Goal: Information Seeking & Learning: Learn about a topic

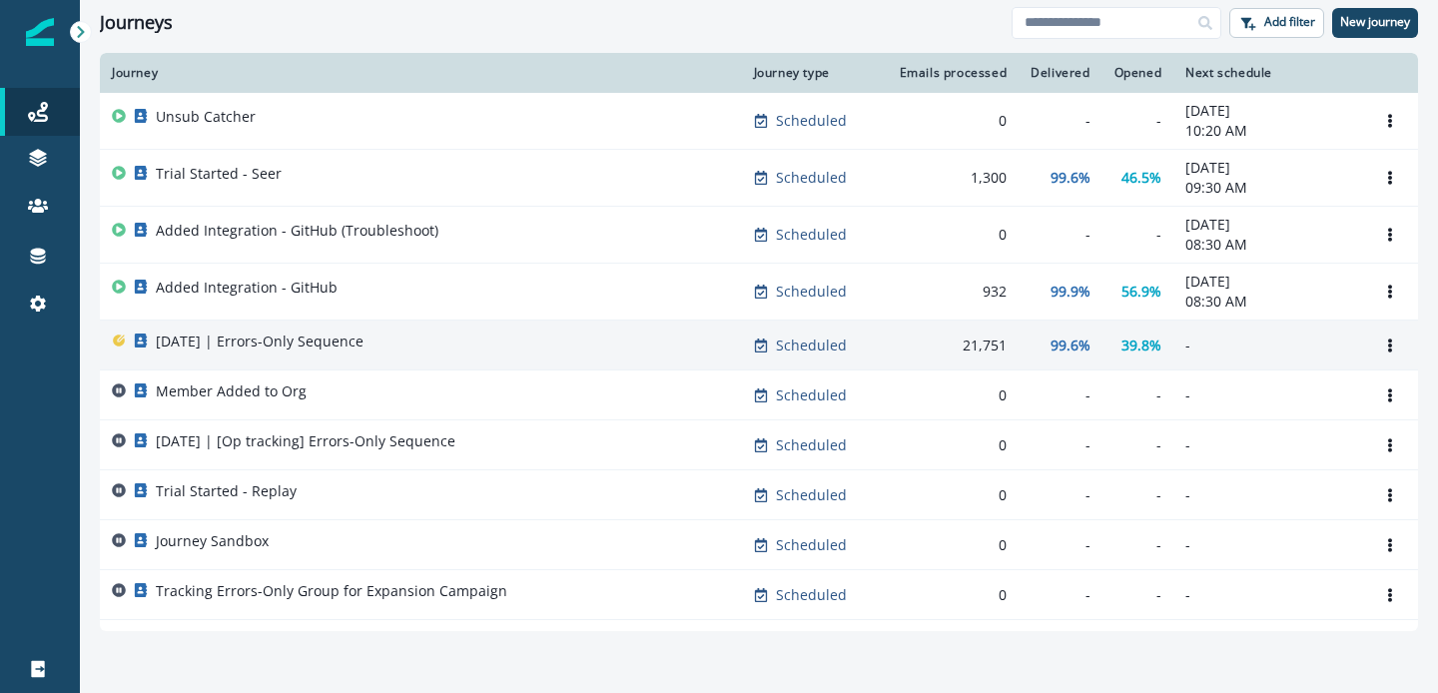
click at [520, 346] on div "2025-07-29 | Errors-Only Sequence" at bounding box center [421, 346] width 618 height 28
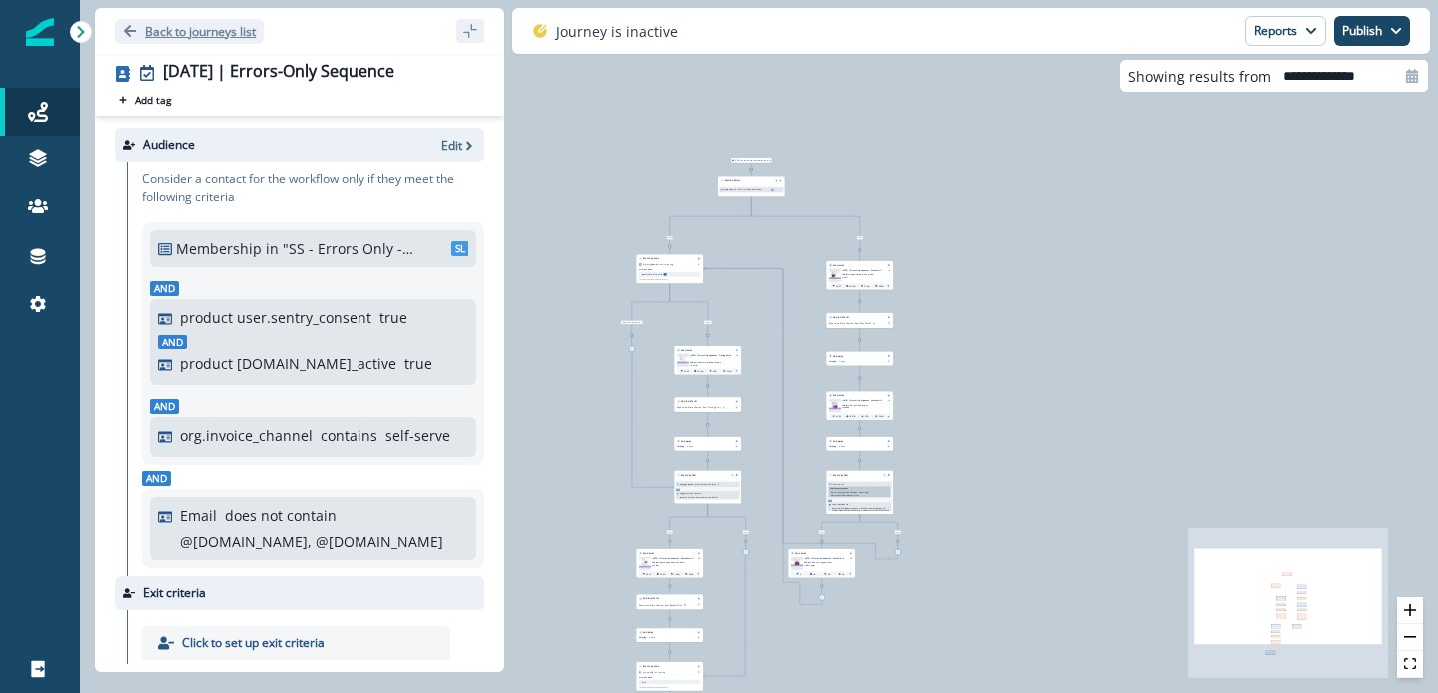
click at [139, 34] on button "Back to journeys list" at bounding box center [189, 31] width 149 height 25
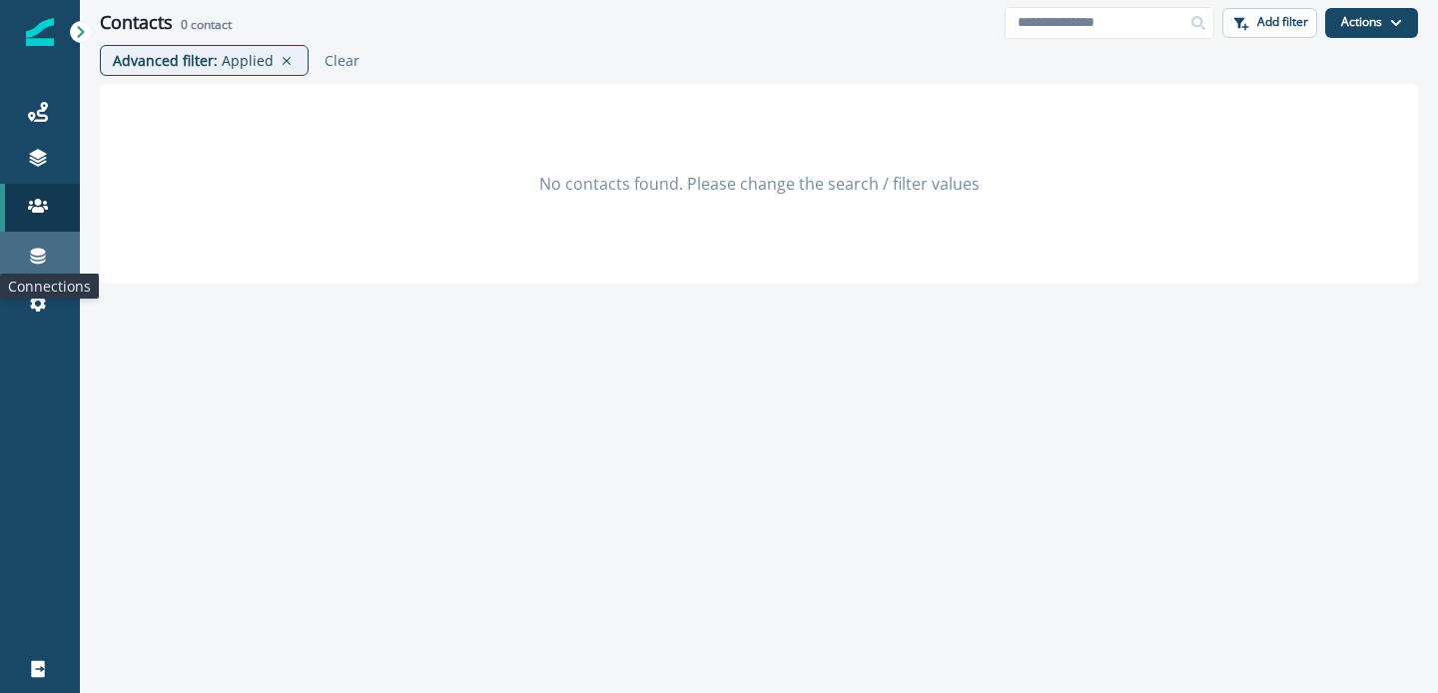
click at [31, 264] on icon at bounding box center [38, 256] width 20 height 20
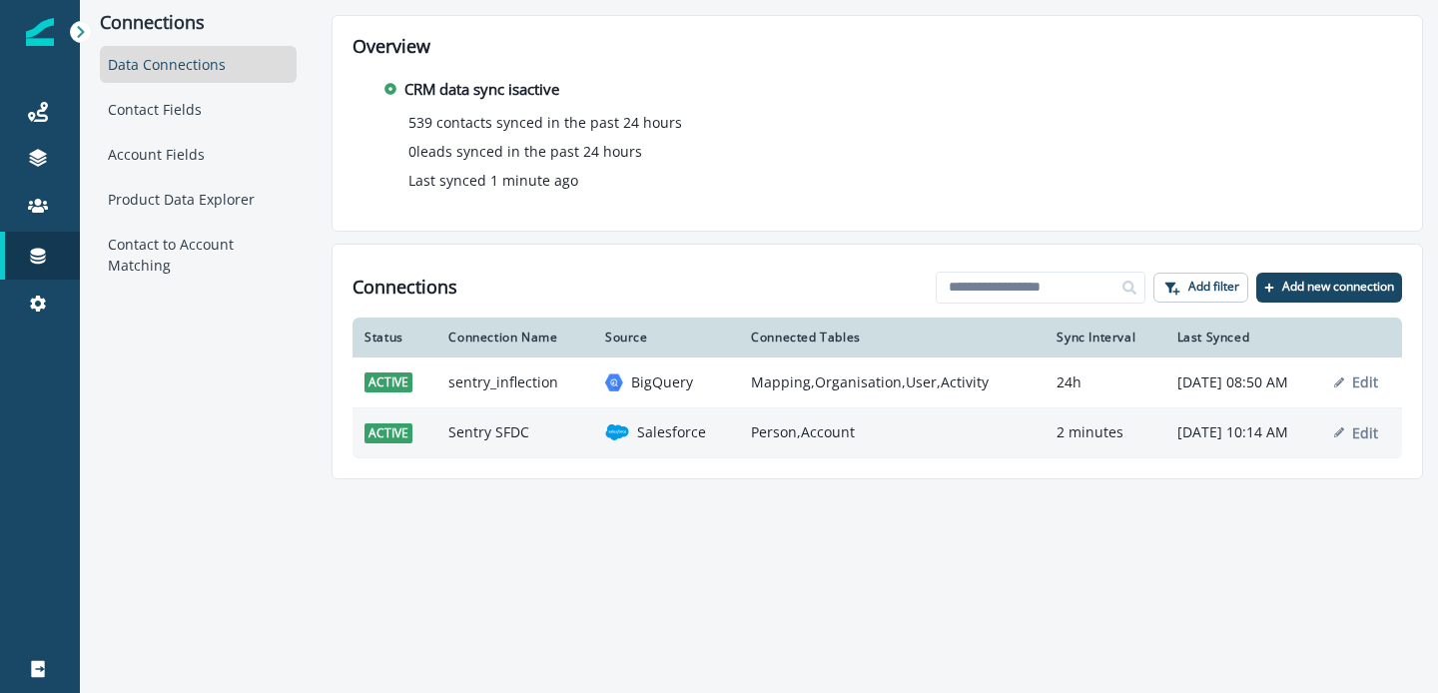
click at [855, 432] on td "Person,Account" at bounding box center [892, 432] width 306 height 50
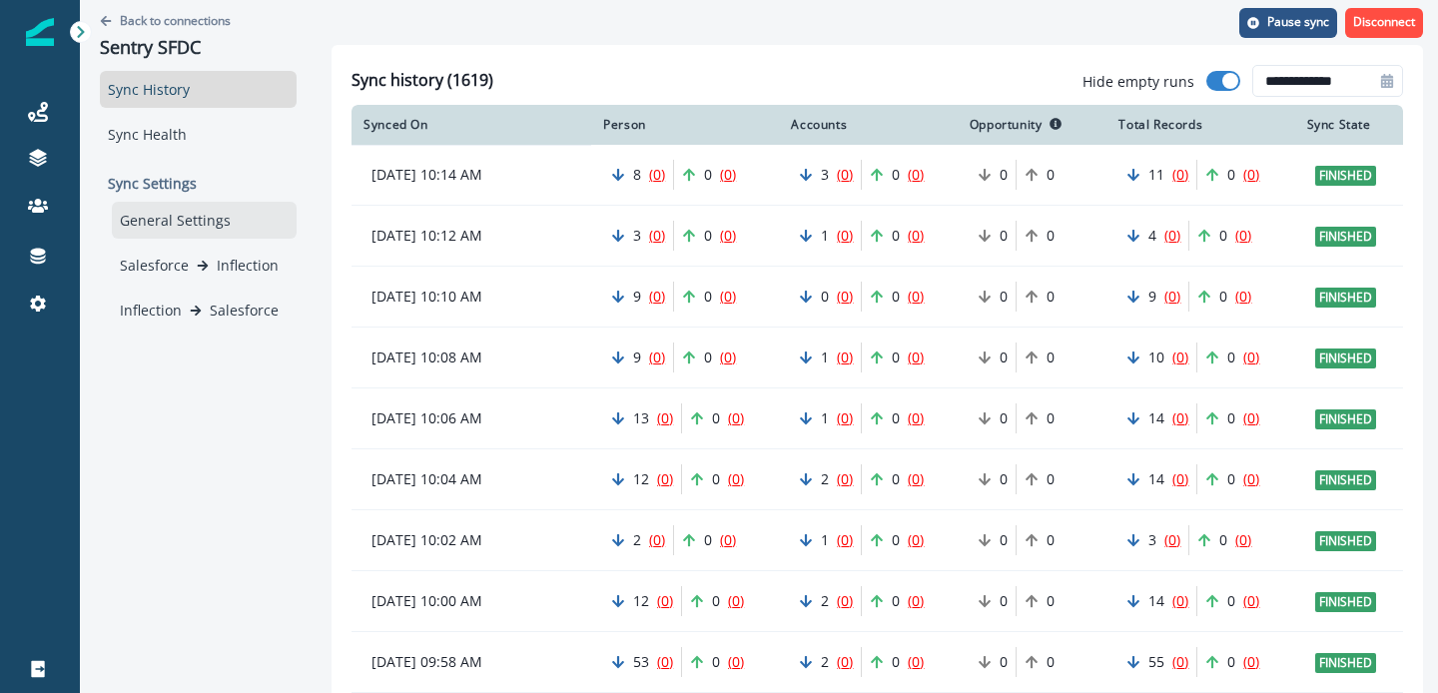
click at [198, 225] on div "General Settings" at bounding box center [204, 220] width 185 height 37
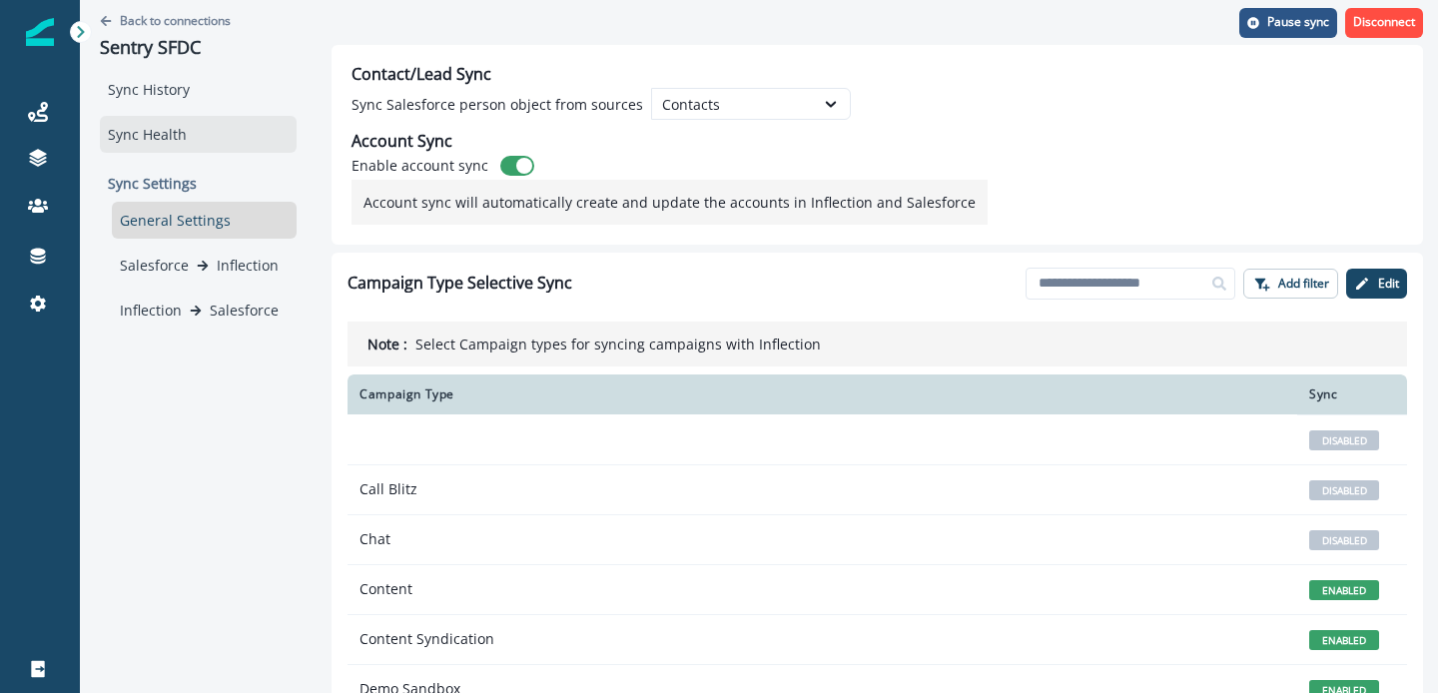
click at [161, 143] on div "Sync Health" at bounding box center [198, 134] width 197 height 37
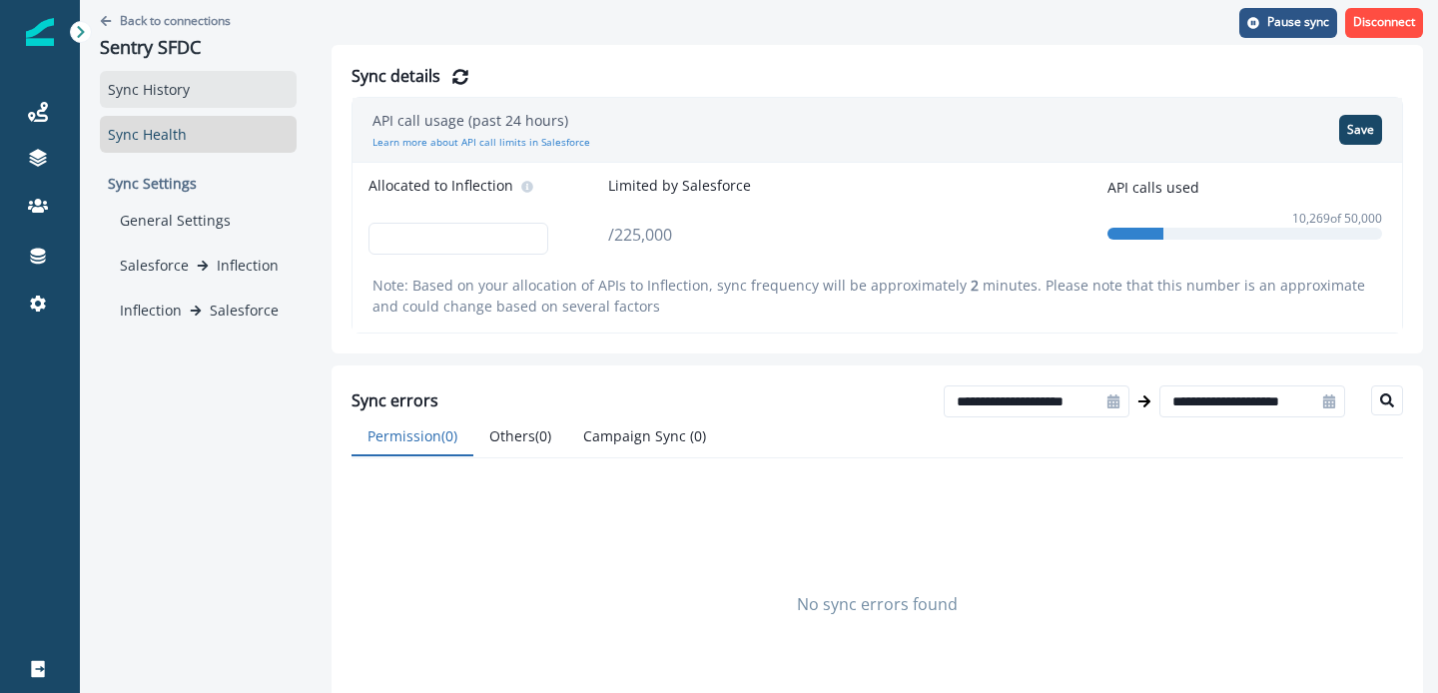
click at [157, 99] on div "Sync History" at bounding box center [198, 89] width 197 height 37
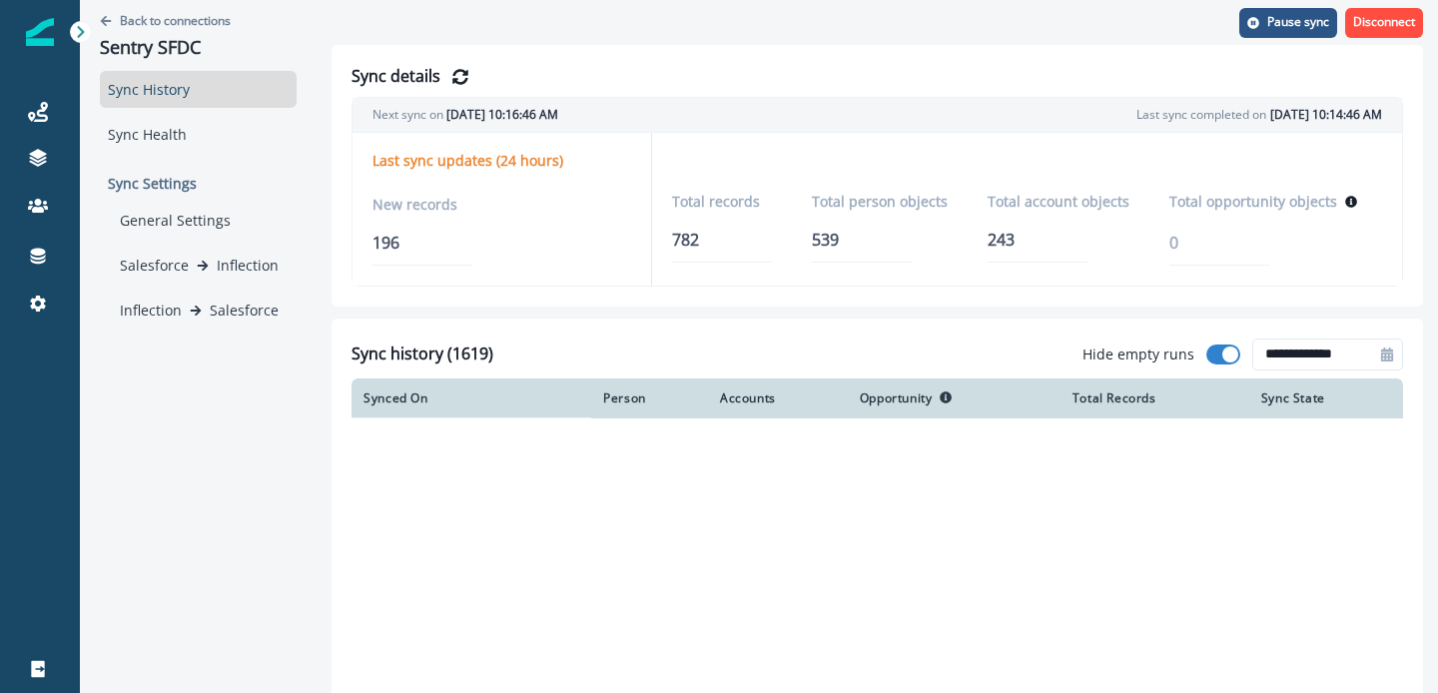
type input "**********"
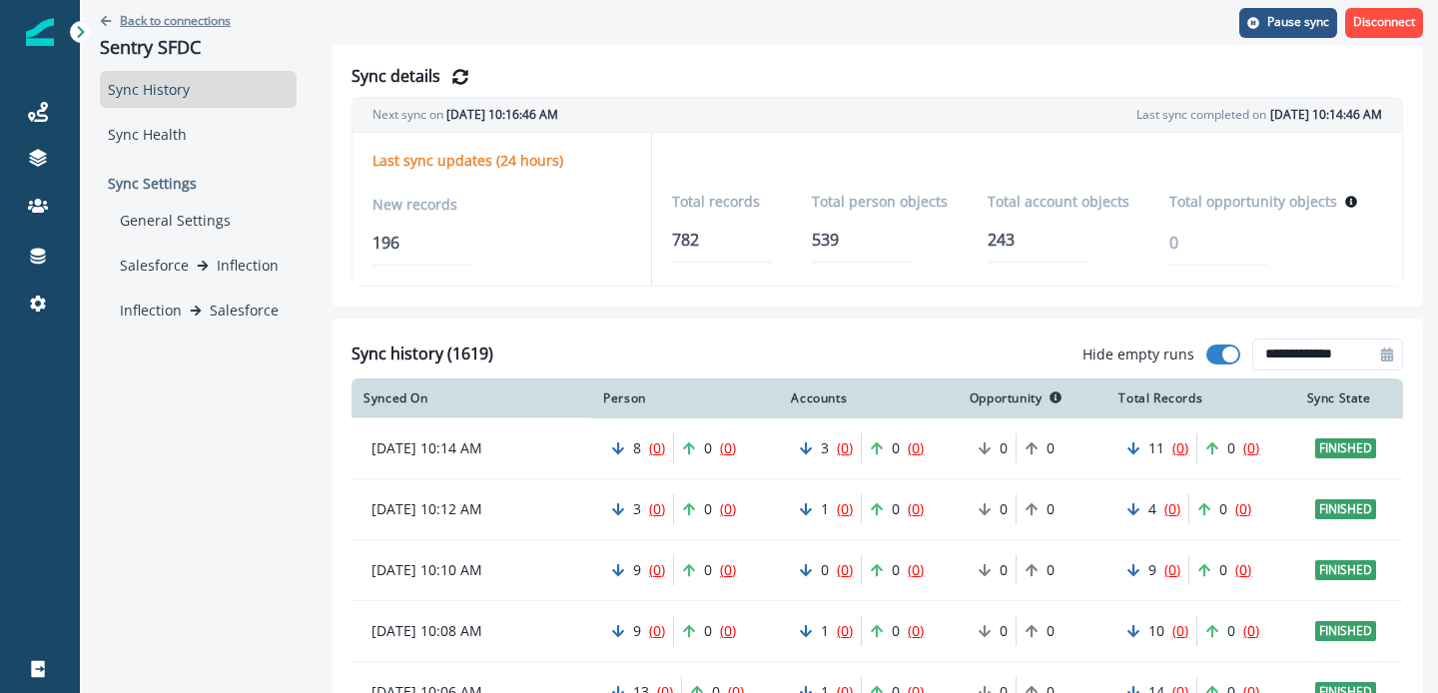
click at [144, 17] on p "Back to connections" at bounding box center [175, 20] width 111 height 17
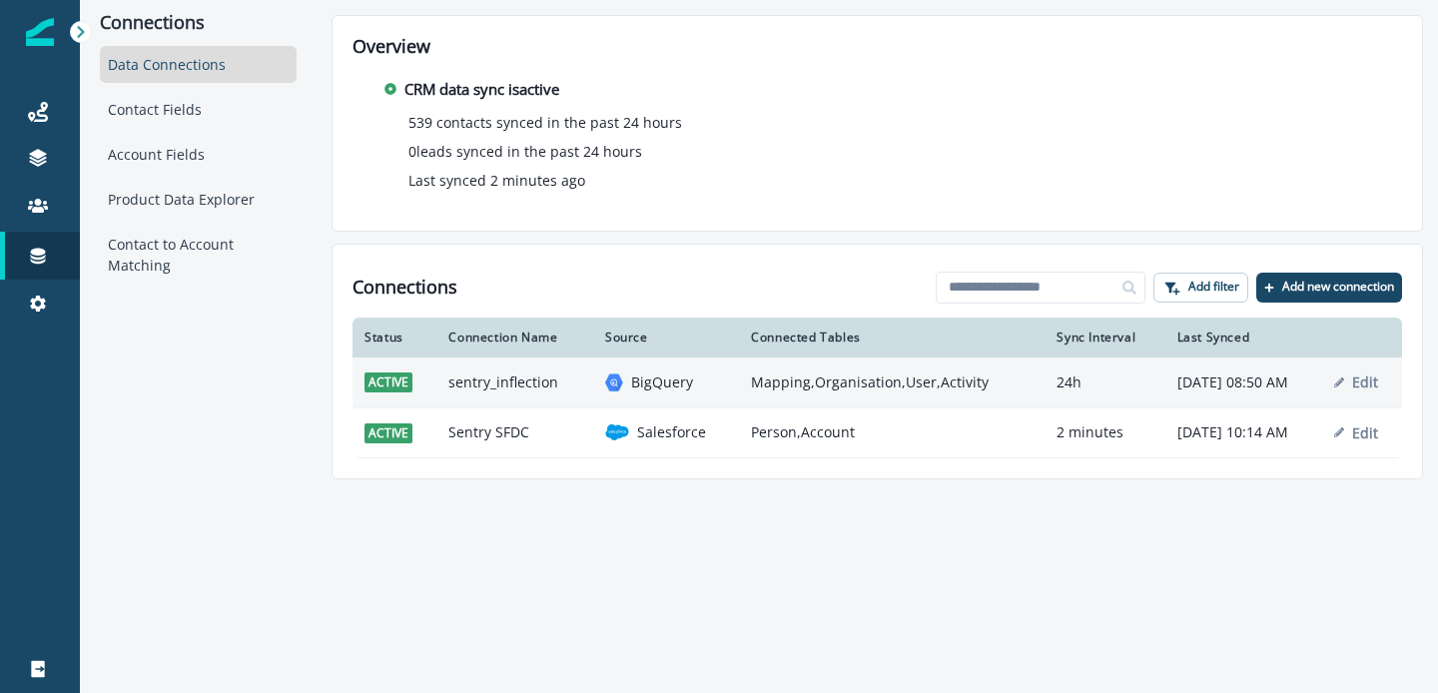
click at [520, 392] on td "sentry_inflection" at bounding box center [514, 382] width 157 height 50
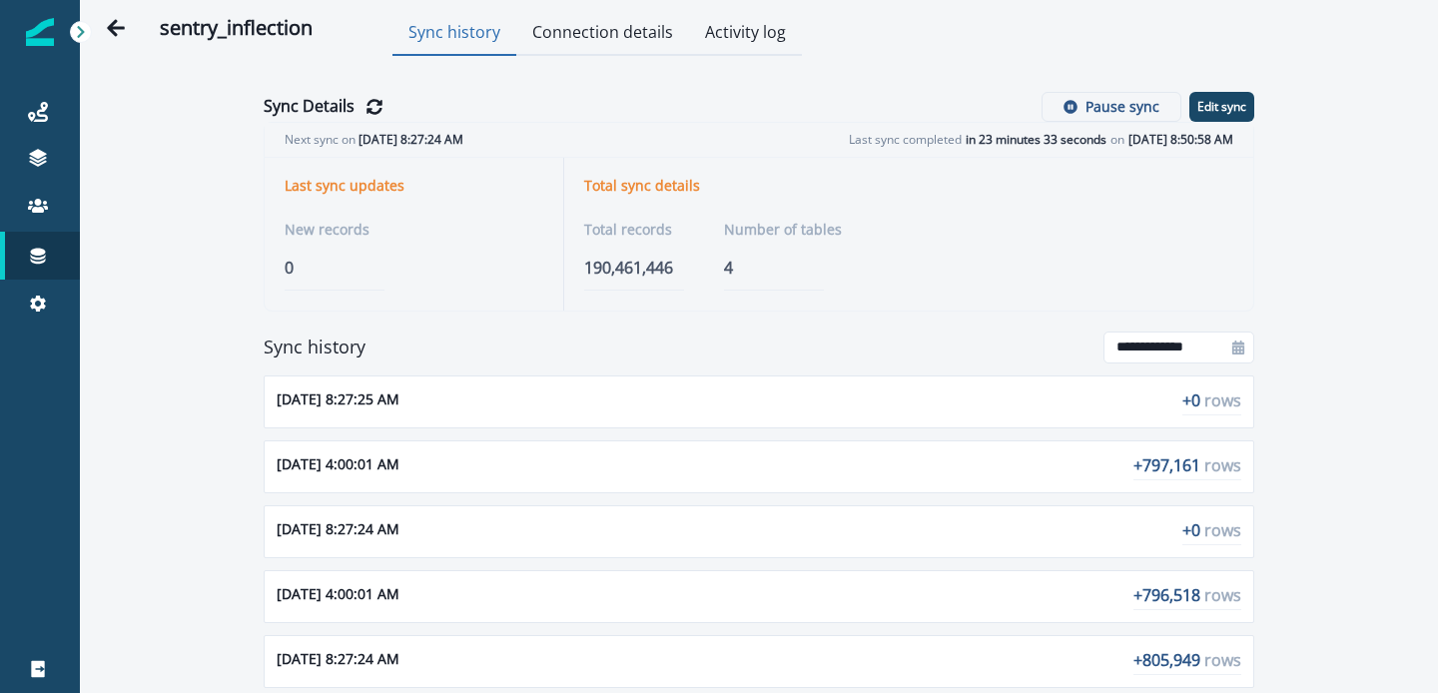
click at [627, 39] on button "Connection details" at bounding box center [602, 34] width 173 height 44
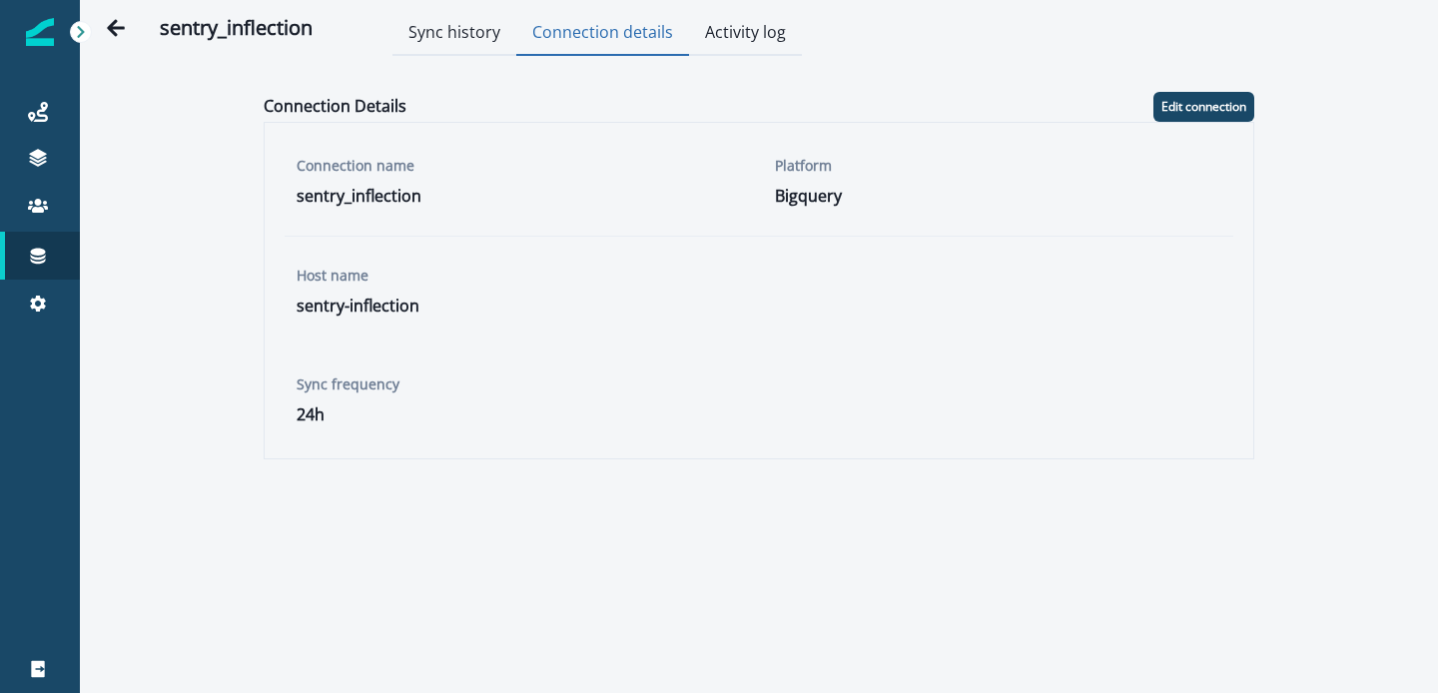
click at [737, 37] on button "Activity log" at bounding box center [745, 34] width 113 height 44
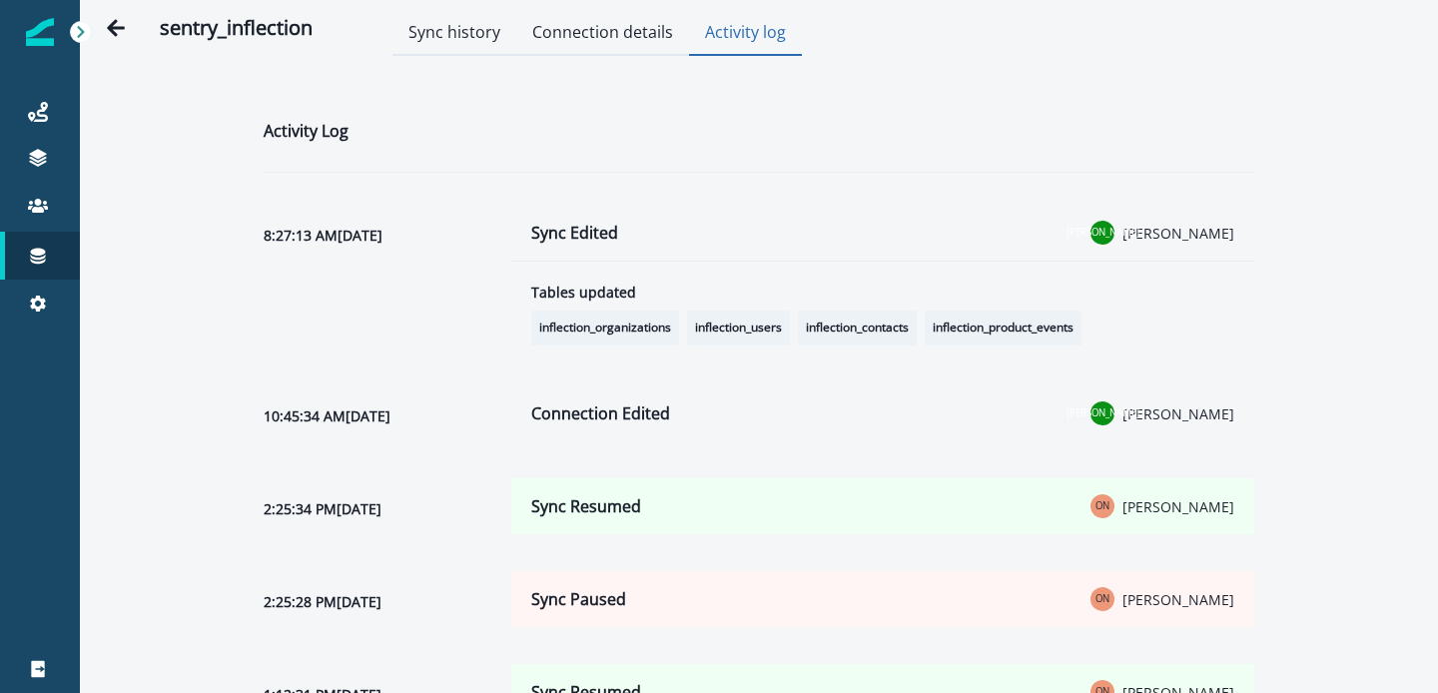
click at [440, 46] on button "Sync history" at bounding box center [454, 34] width 124 height 44
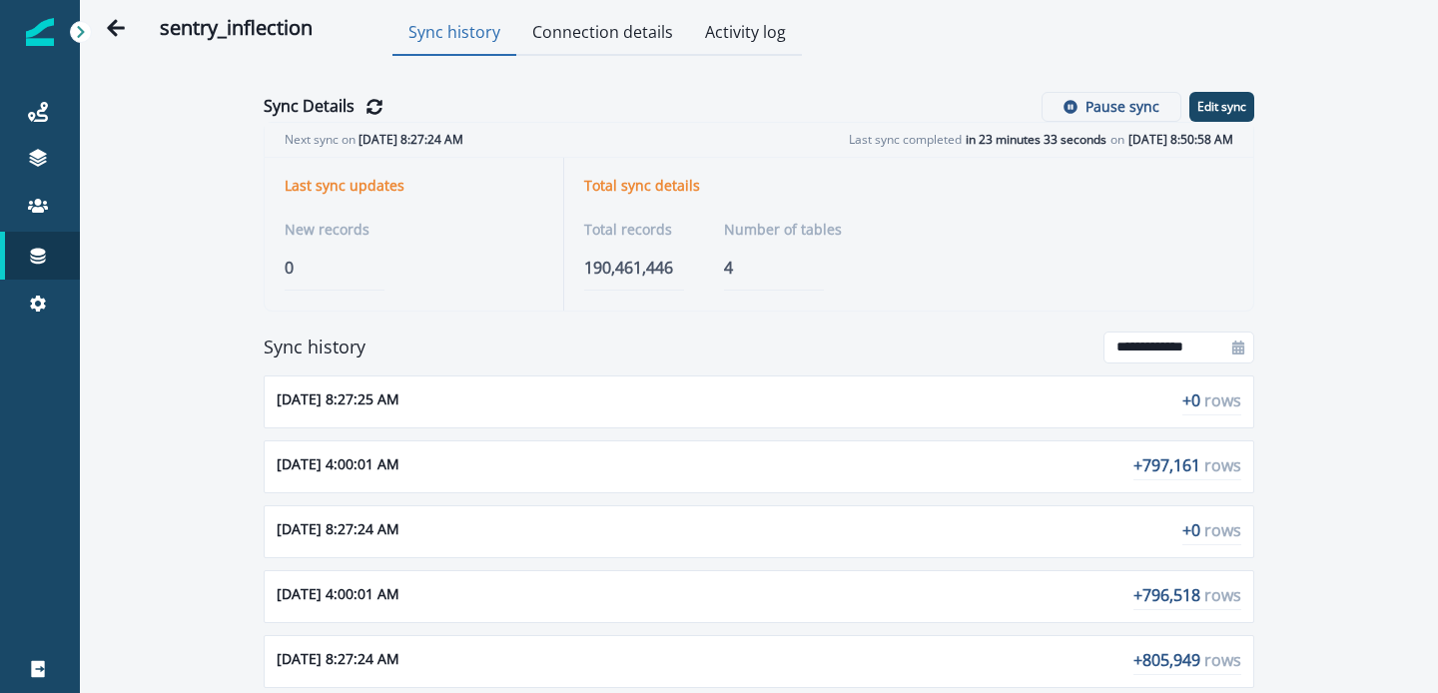
click at [223, 33] on h2 "sentry_inflection" at bounding box center [236, 28] width 153 height 24
click at [111, 32] on icon "Go back" at bounding box center [116, 28] width 20 height 20
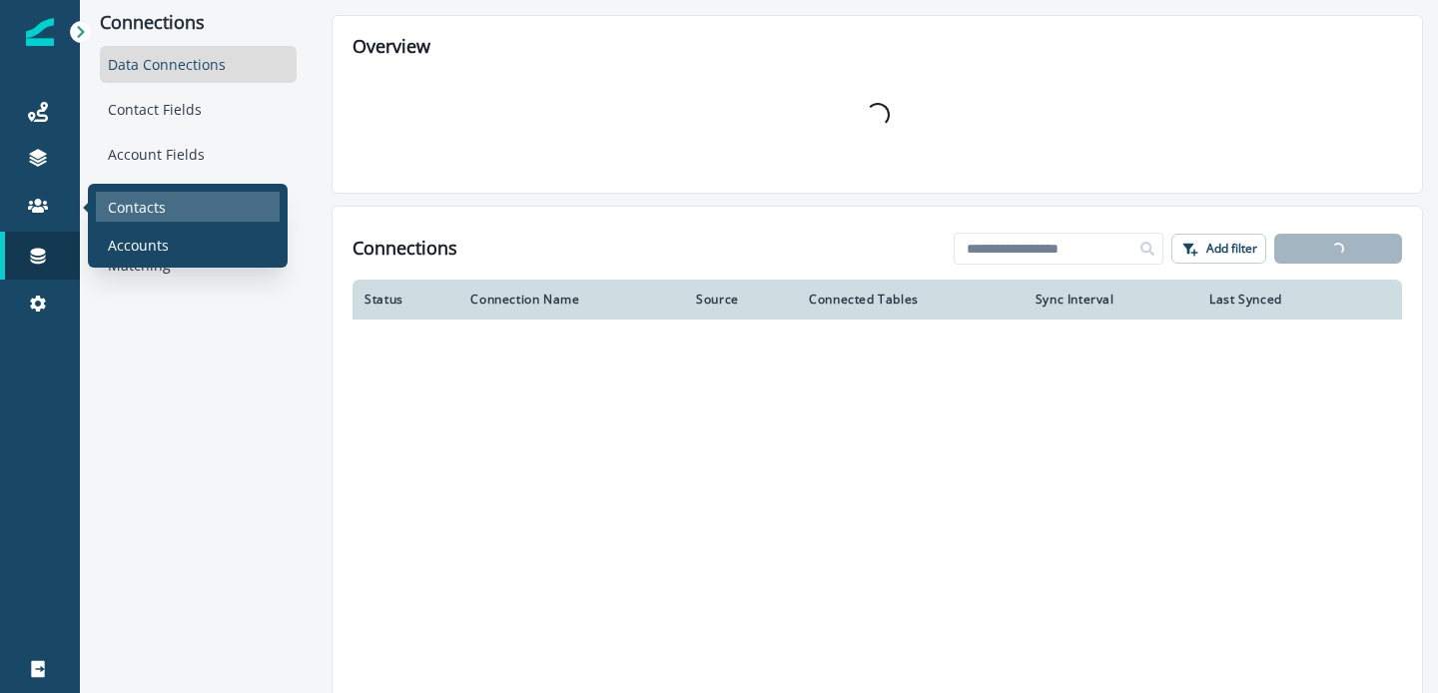
click at [133, 202] on p "Contacts" at bounding box center [137, 207] width 58 height 21
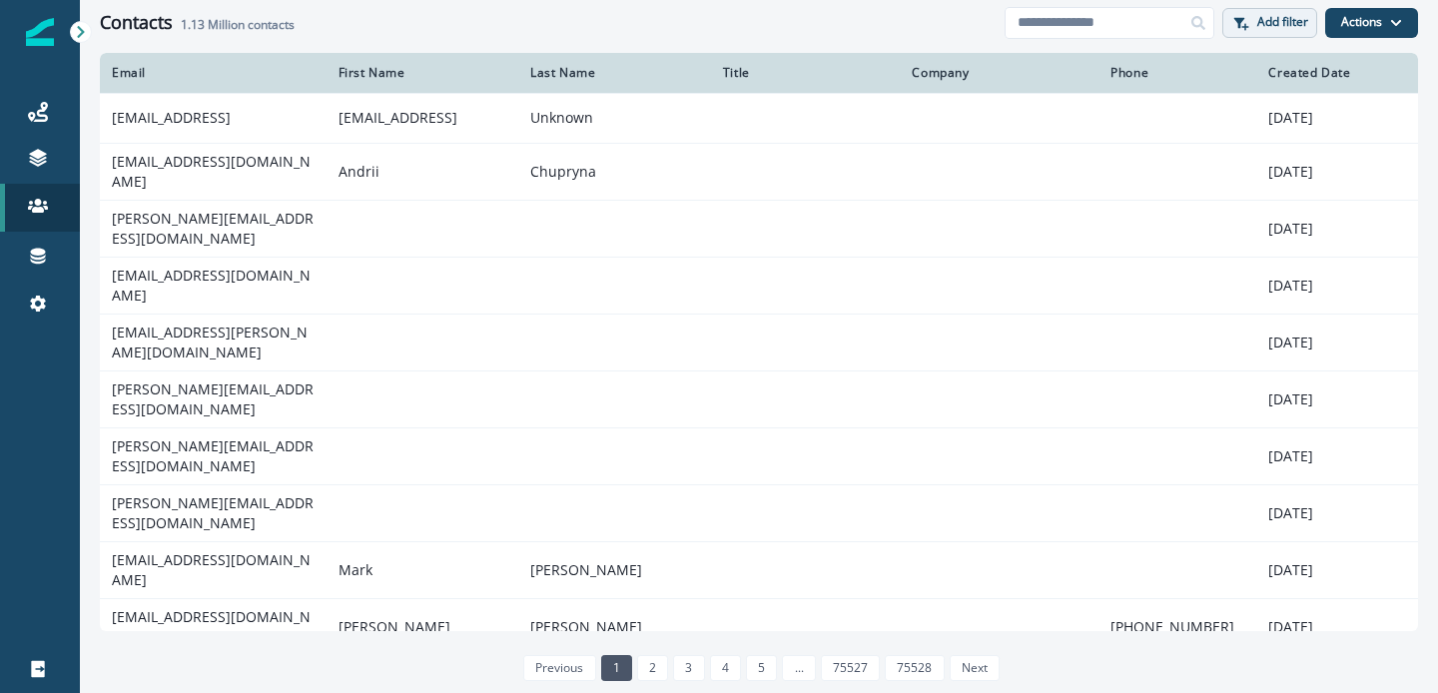
click at [1277, 36] on button "Add filter" at bounding box center [1269, 23] width 95 height 30
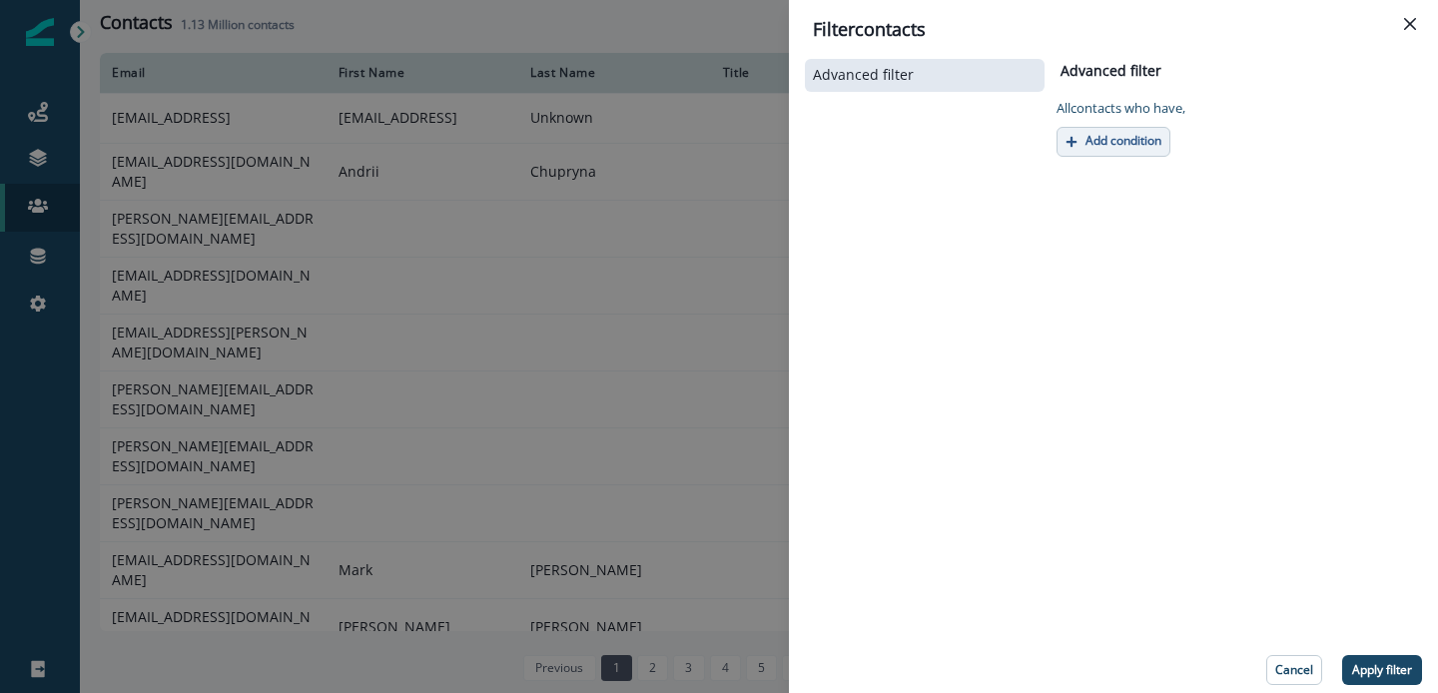
click at [1106, 142] on p "Add condition" at bounding box center [1123, 141] width 76 height 14
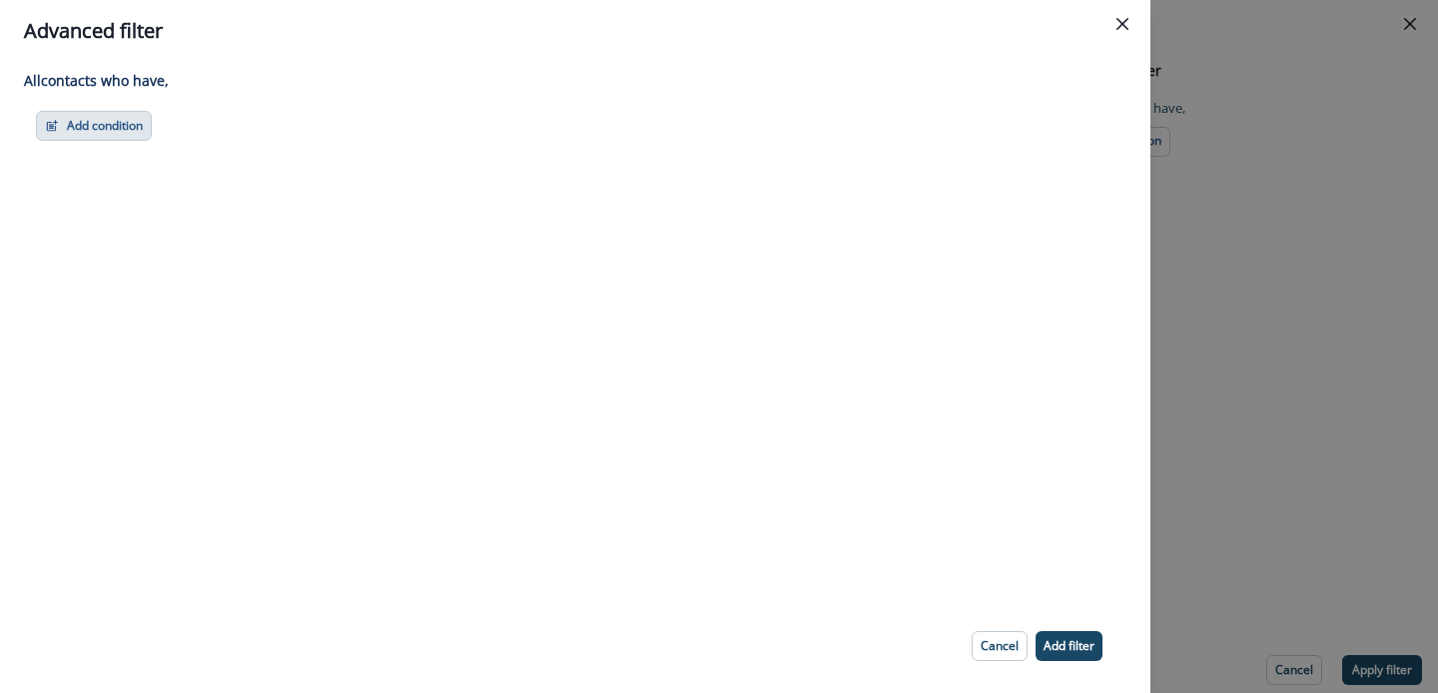
click at [114, 137] on button "Add condition" at bounding box center [94, 126] width 116 height 30
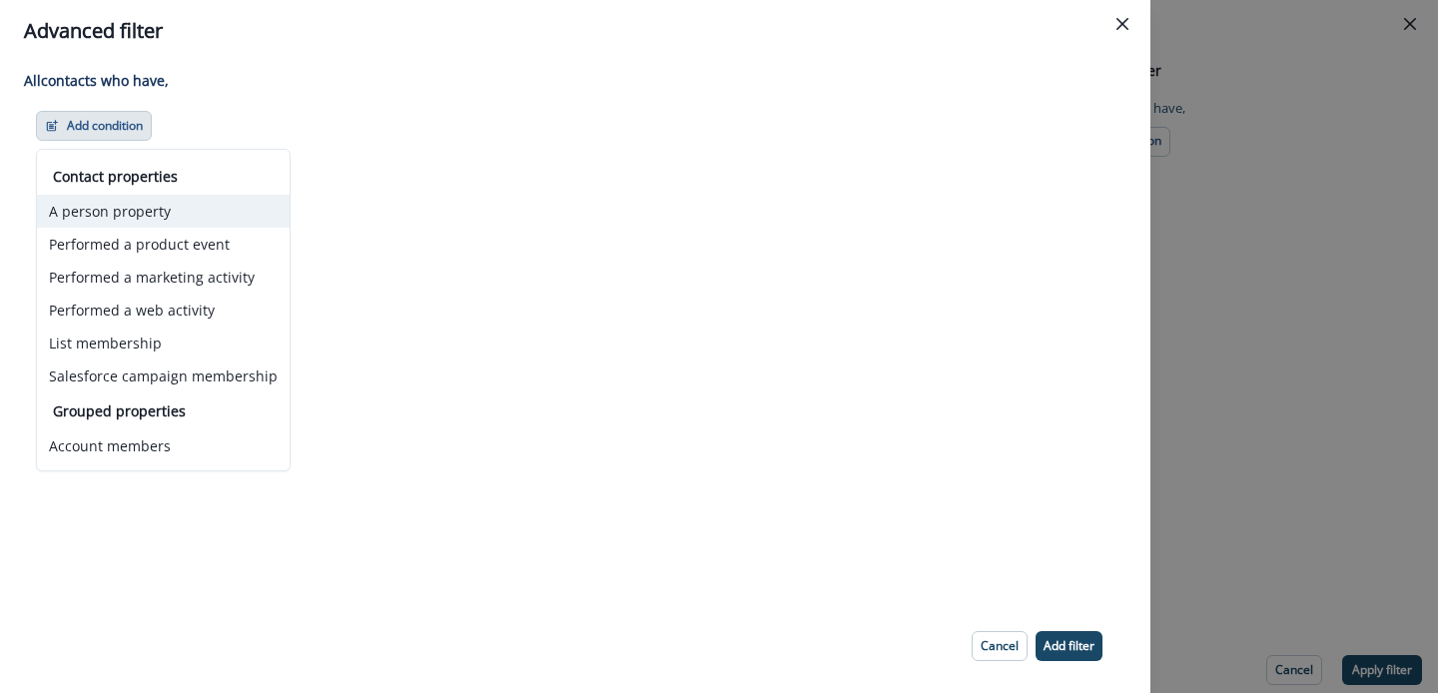
click at [149, 219] on button "A person property" at bounding box center [163, 211] width 253 height 33
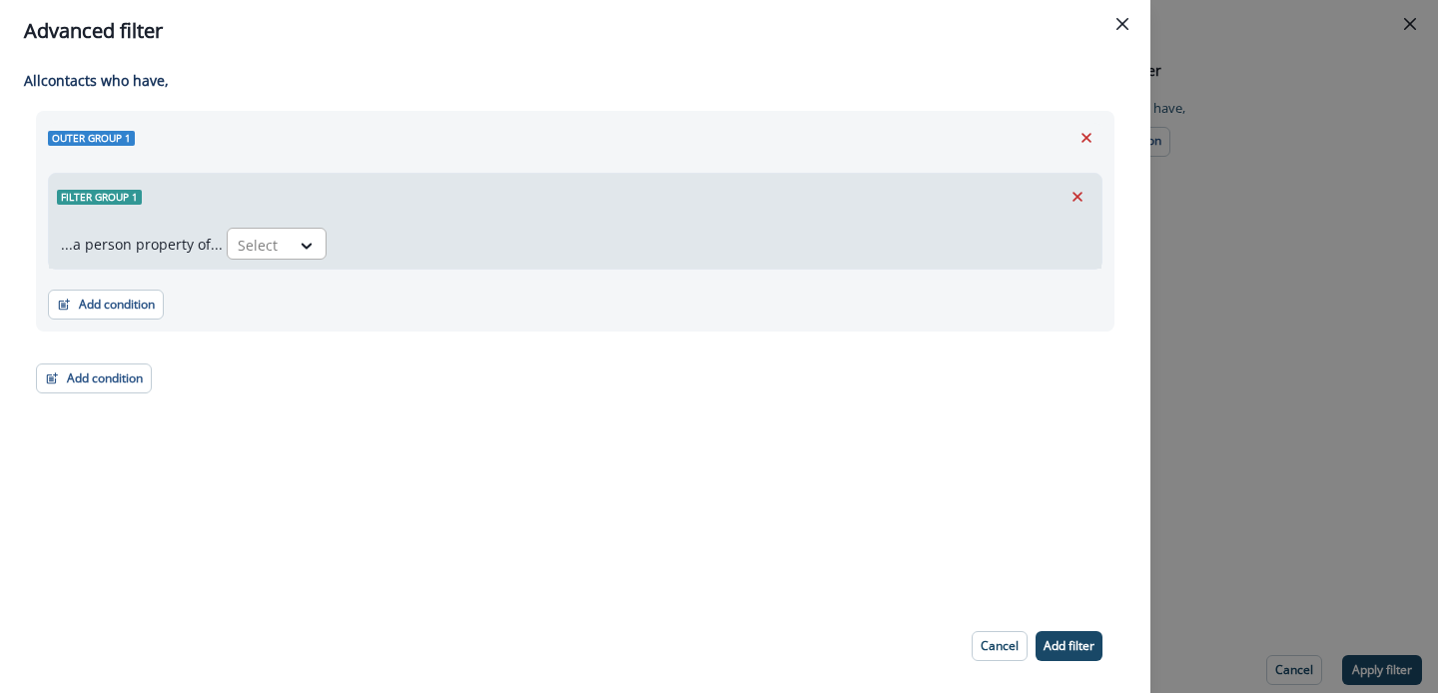
click at [279, 245] on div "Select" at bounding box center [259, 245] width 62 height 33
type input "******"
click at [333, 308] on div "product user.issues_resolved_pom" at bounding box center [350, 290] width 256 height 37
click at [569, 240] on div "Select" at bounding box center [556, 245] width 62 height 33
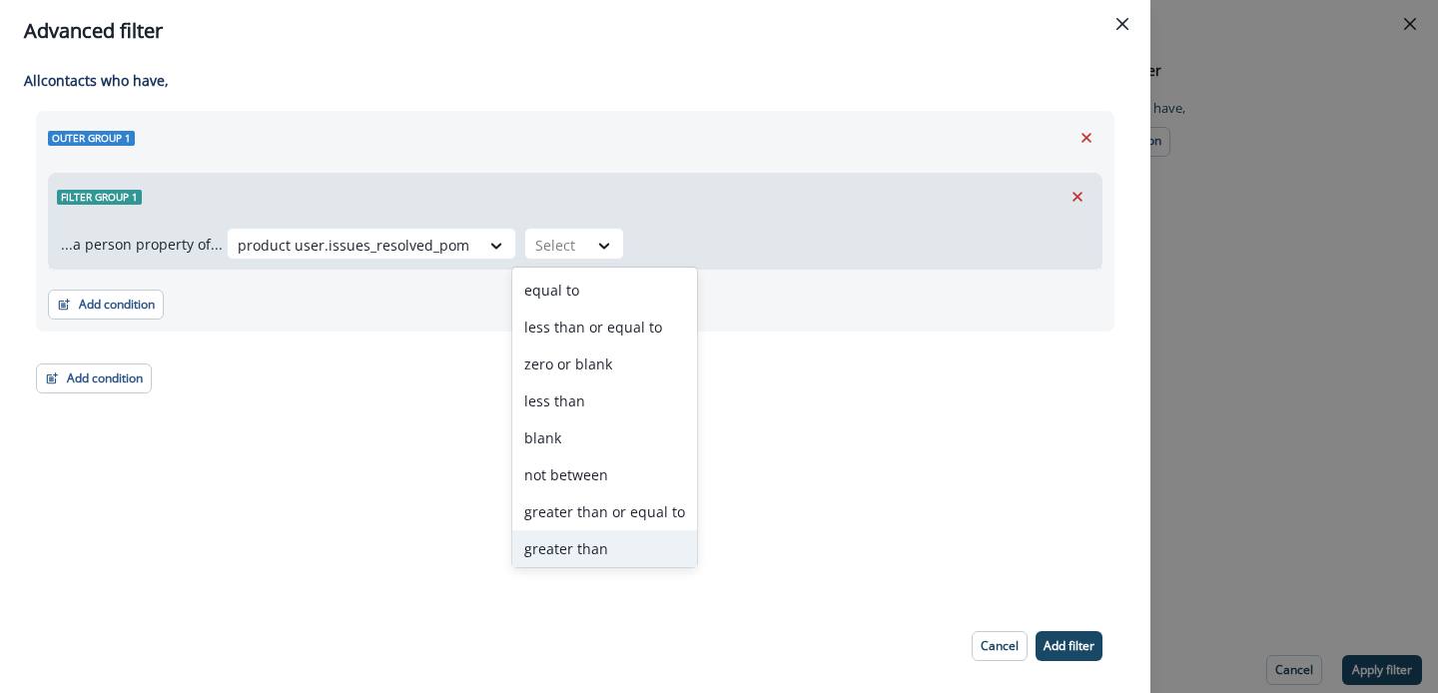
click at [570, 546] on div "greater than" at bounding box center [604, 548] width 185 height 37
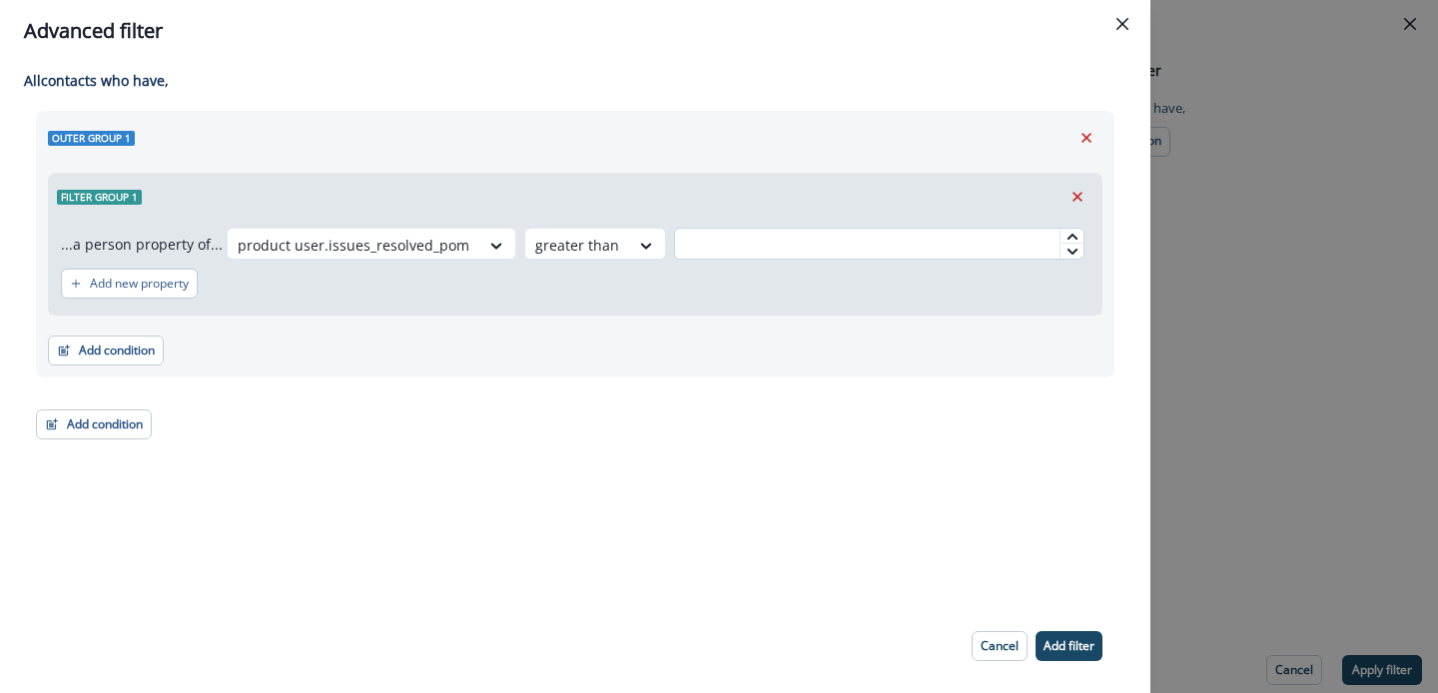
click at [705, 246] on input "text" at bounding box center [879, 244] width 410 height 32
type input "*"
click at [764, 356] on div "Add condition Contact properties A person property Performed a product event Pe…" at bounding box center [575, 341] width 1055 height 50
click at [1098, 650] on button "Add filter" at bounding box center [1069, 646] width 67 height 30
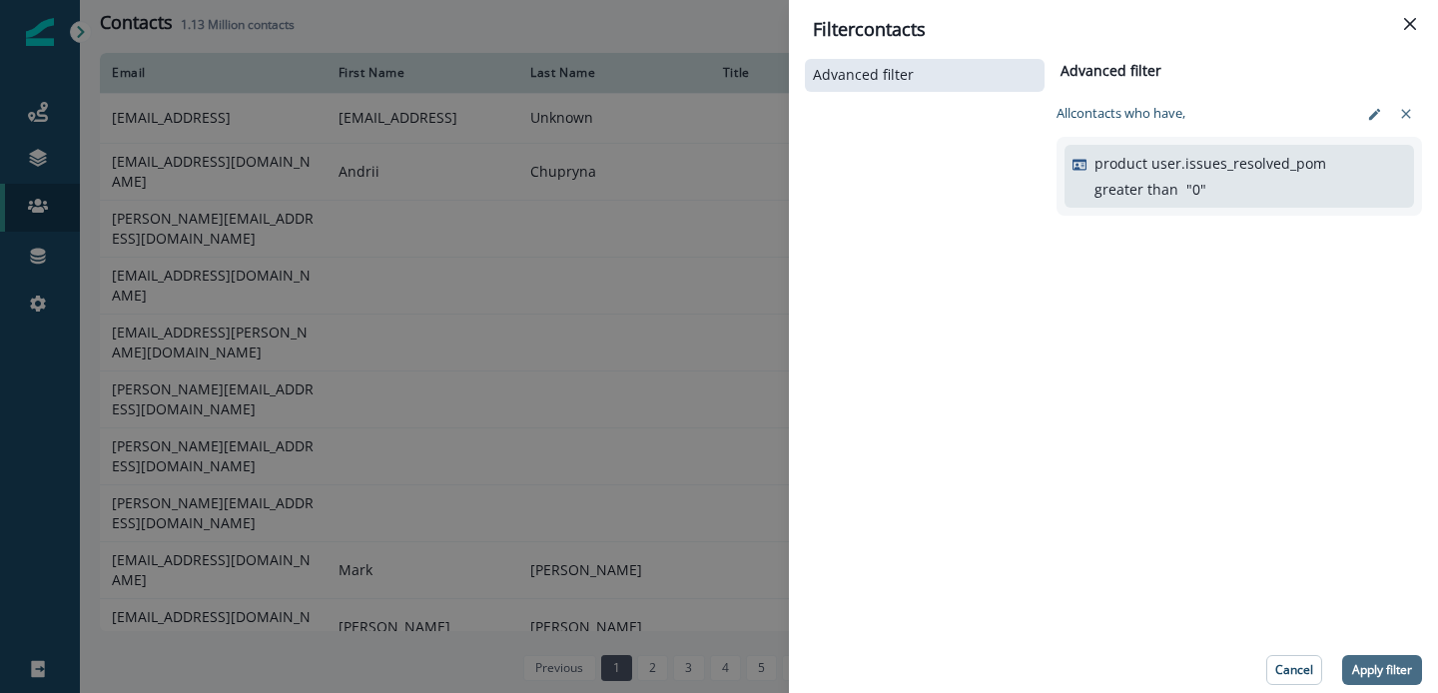
click at [1380, 663] on p "Apply filter" at bounding box center [1382, 670] width 60 height 14
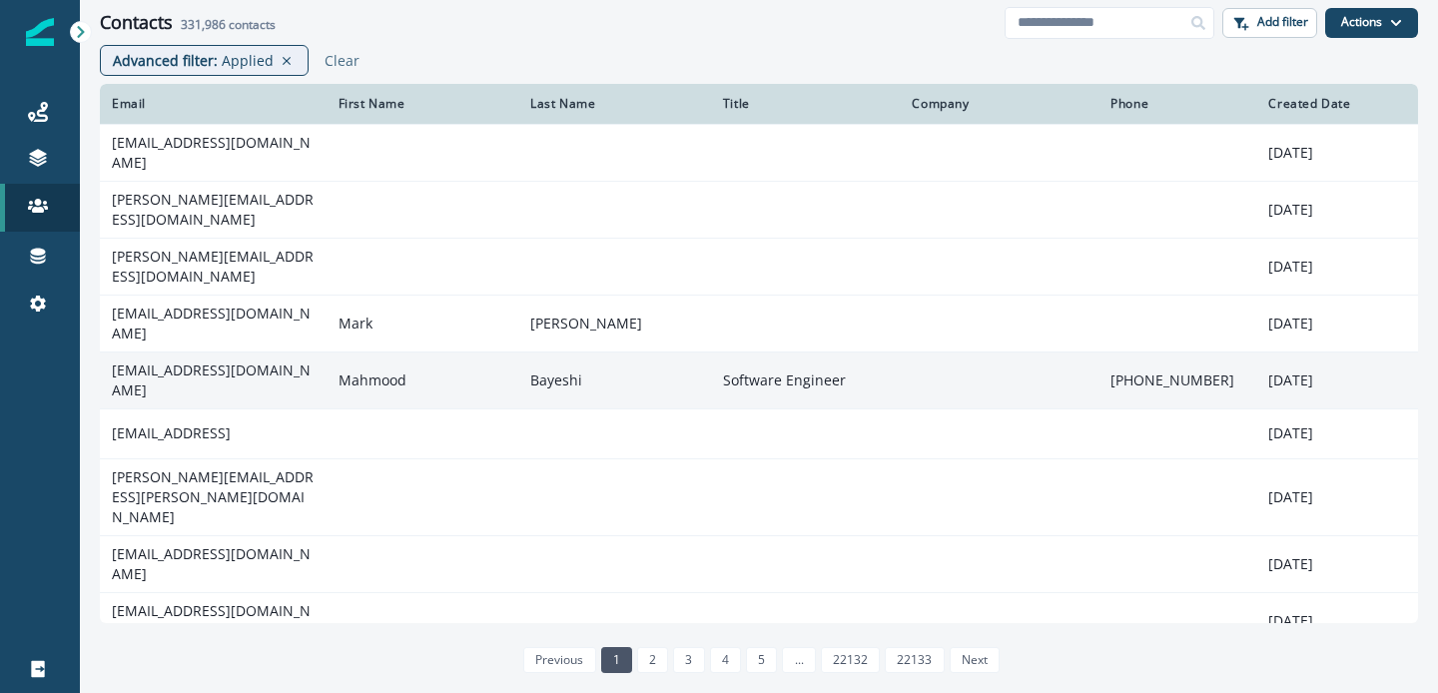
click at [384, 352] on td "Mahmood" at bounding box center [423, 380] width 193 height 57
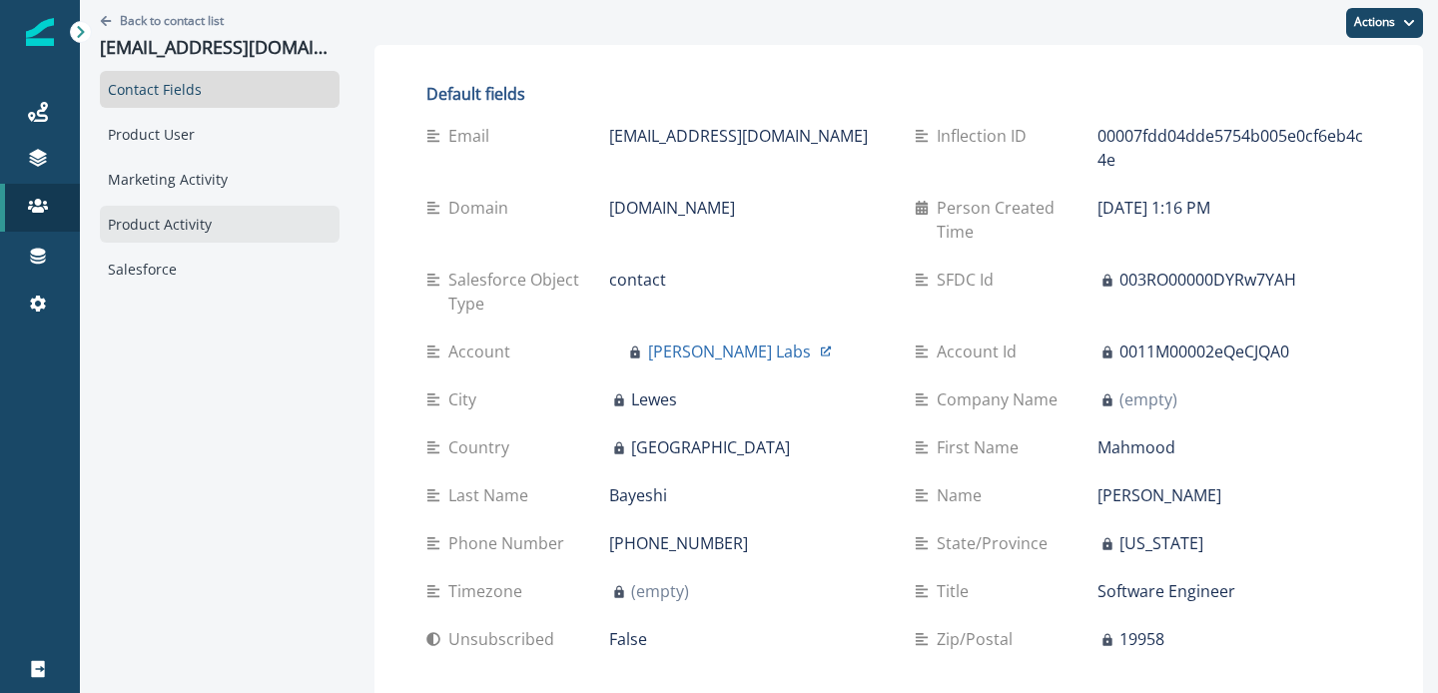
click at [162, 232] on div "Product Activity" at bounding box center [220, 224] width 240 height 37
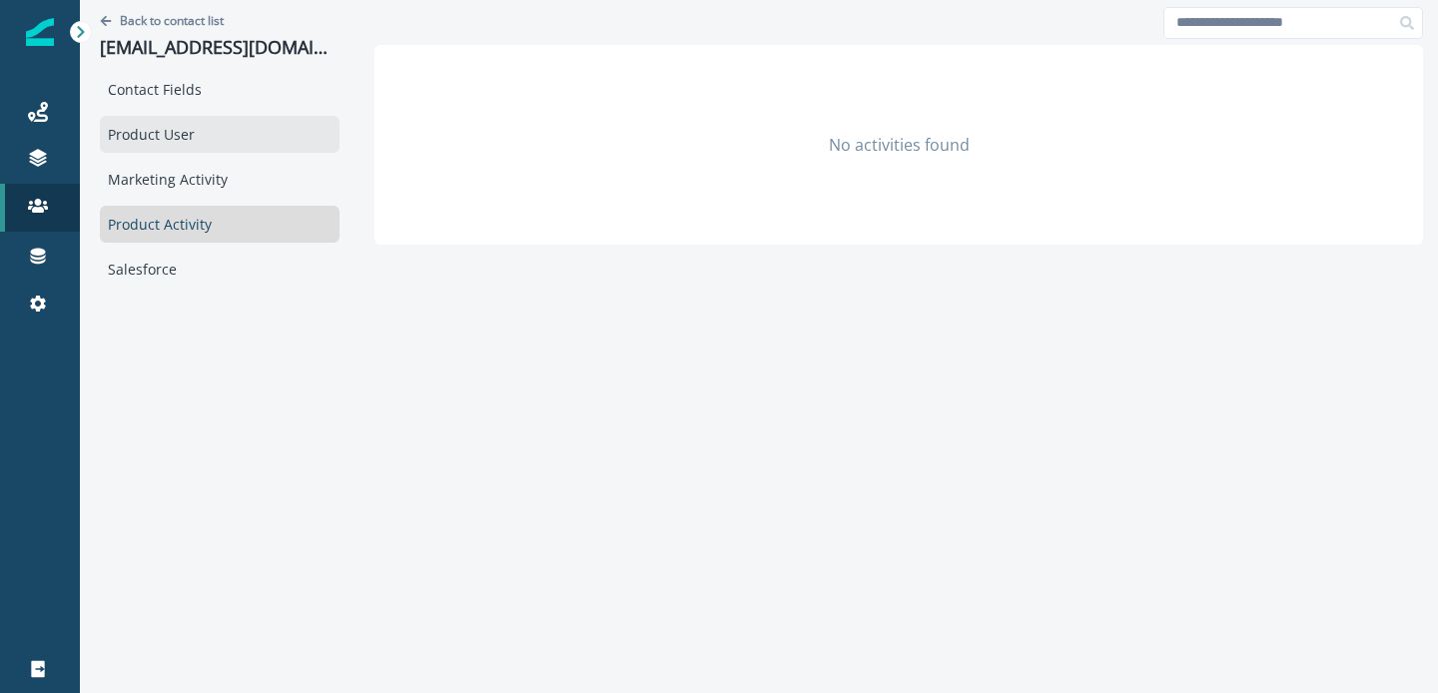
click at [169, 142] on div "Product User" at bounding box center [220, 134] width 240 height 37
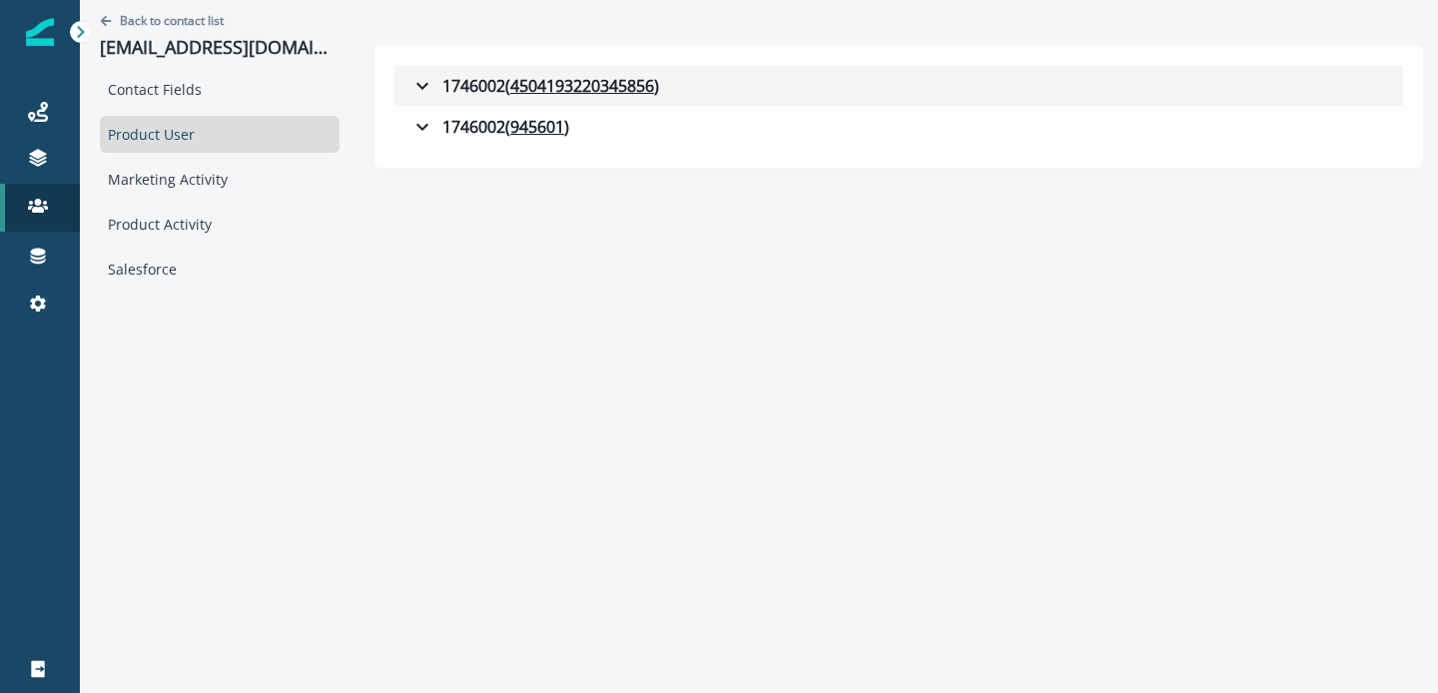
click at [427, 87] on icon "button" at bounding box center [422, 86] width 24 height 24
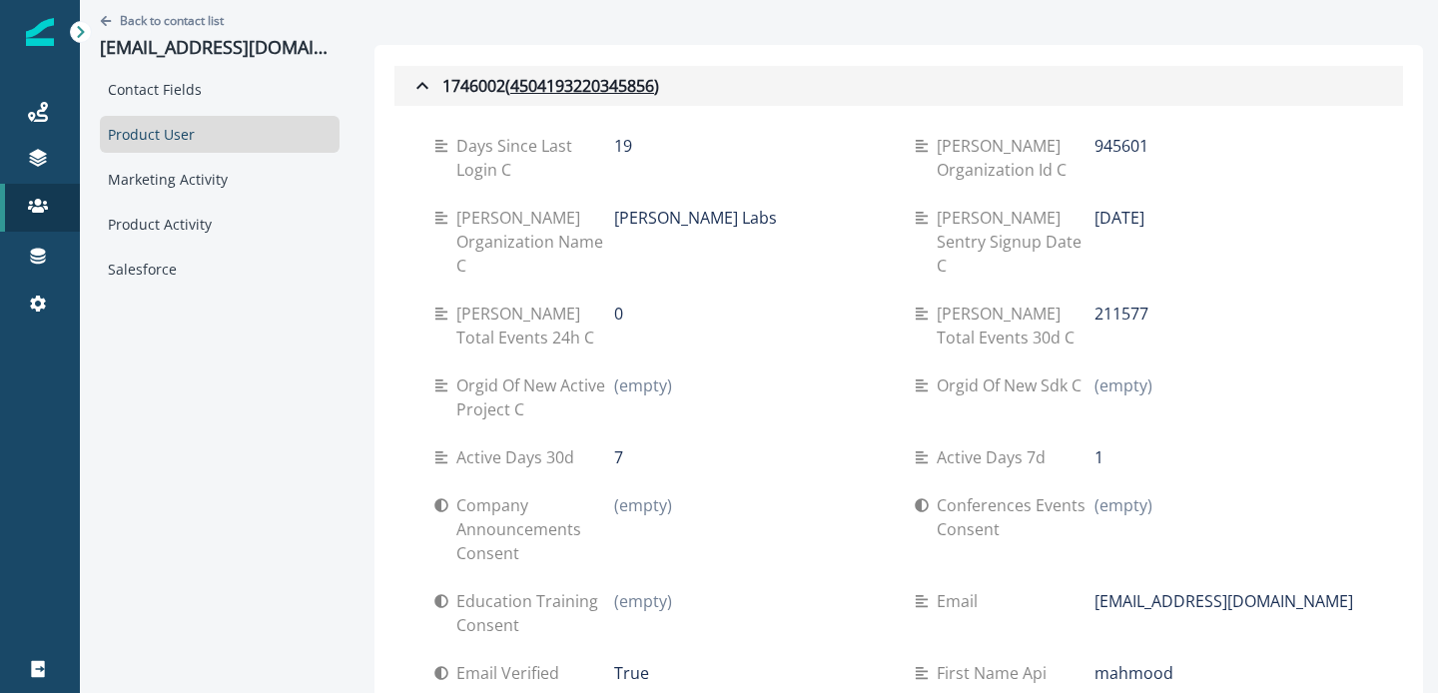
click at [410, 86] on icon "button" at bounding box center [422, 86] width 24 height 24
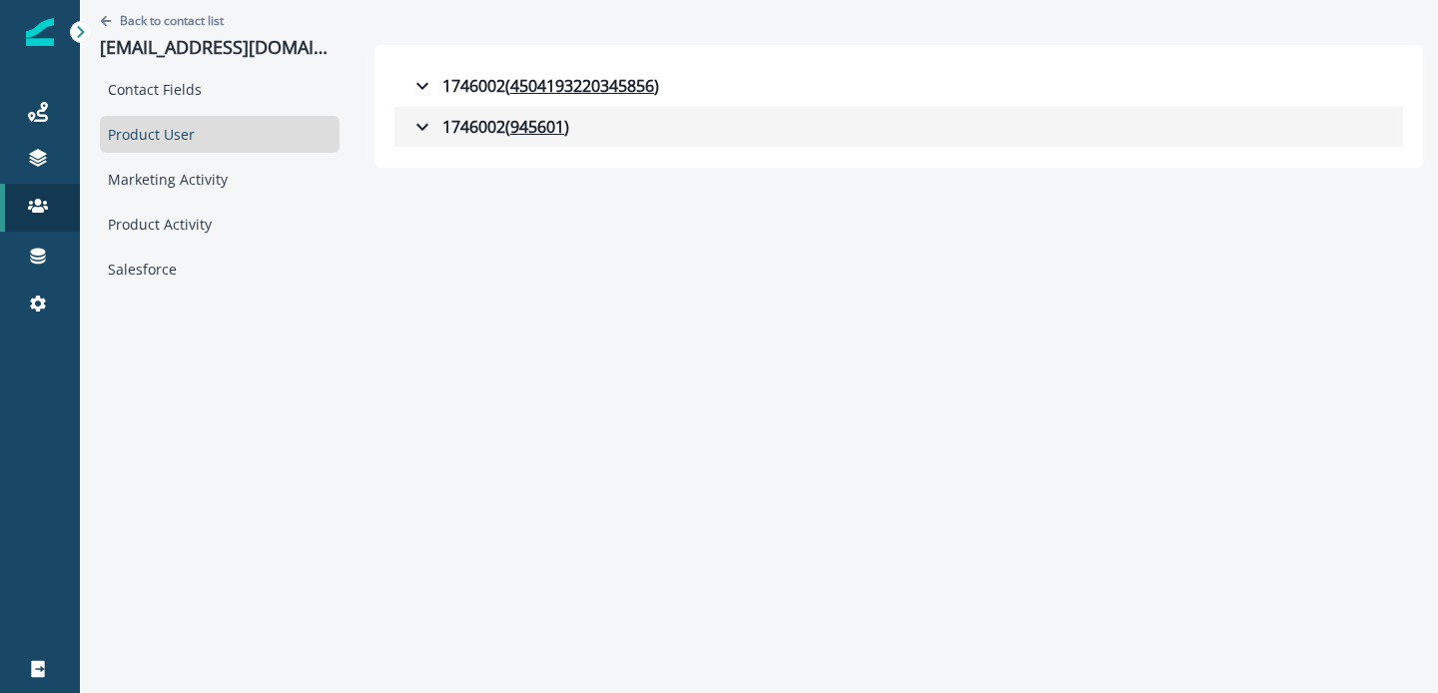
click at [423, 120] on icon "button" at bounding box center [422, 127] width 24 height 24
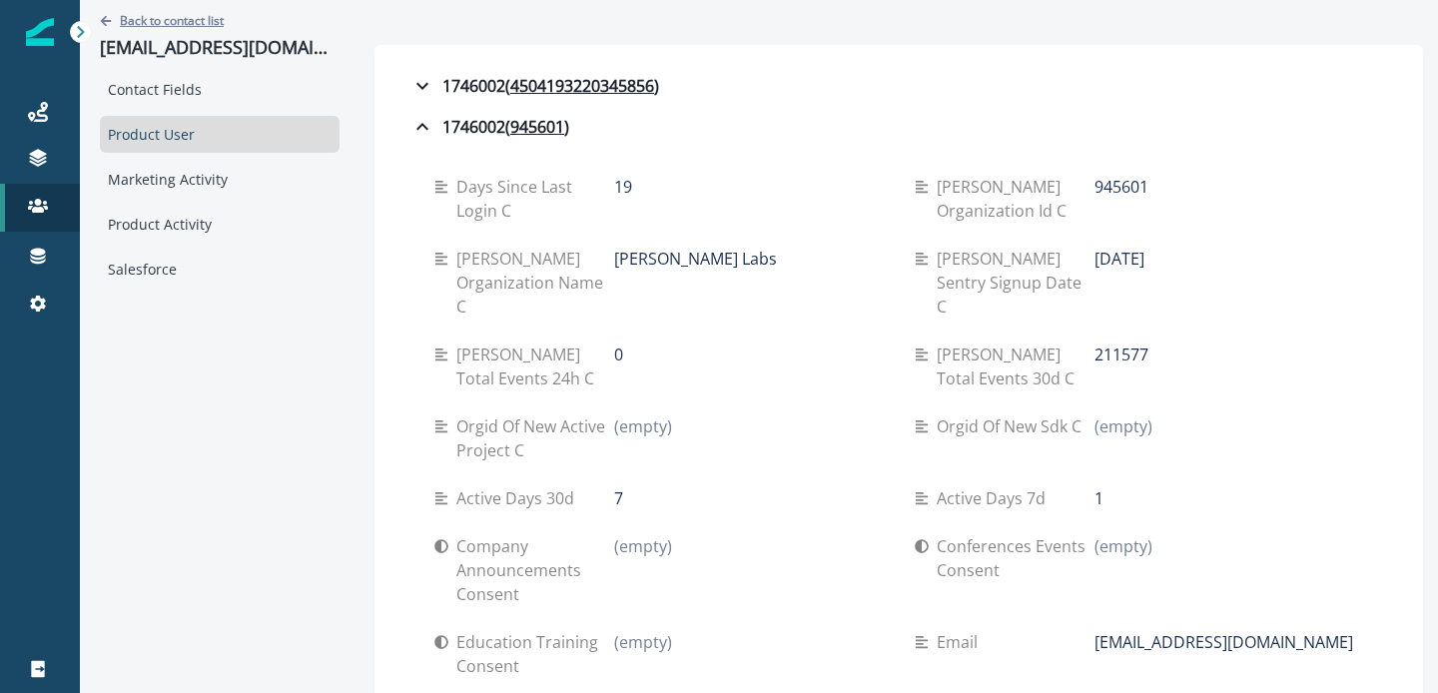
click at [137, 15] on p "Back to contact list" at bounding box center [172, 20] width 104 height 17
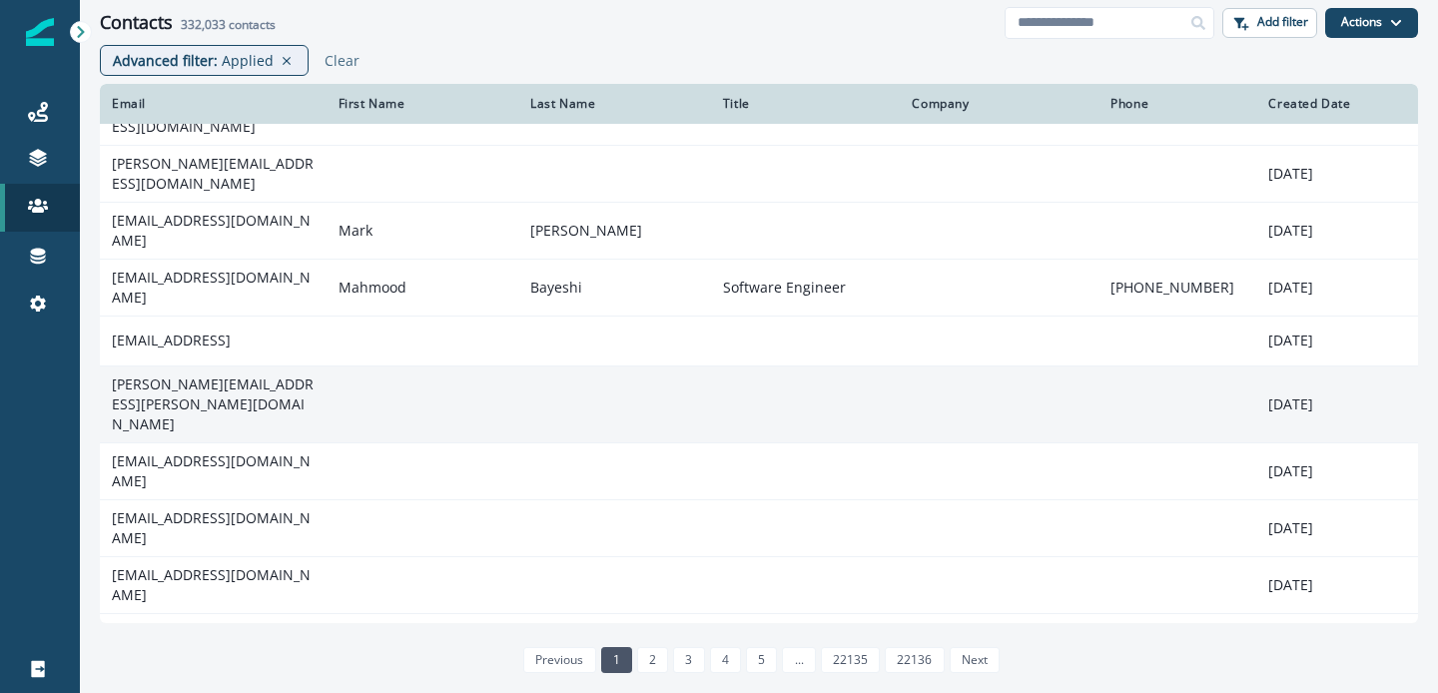
scroll to position [99, 0]
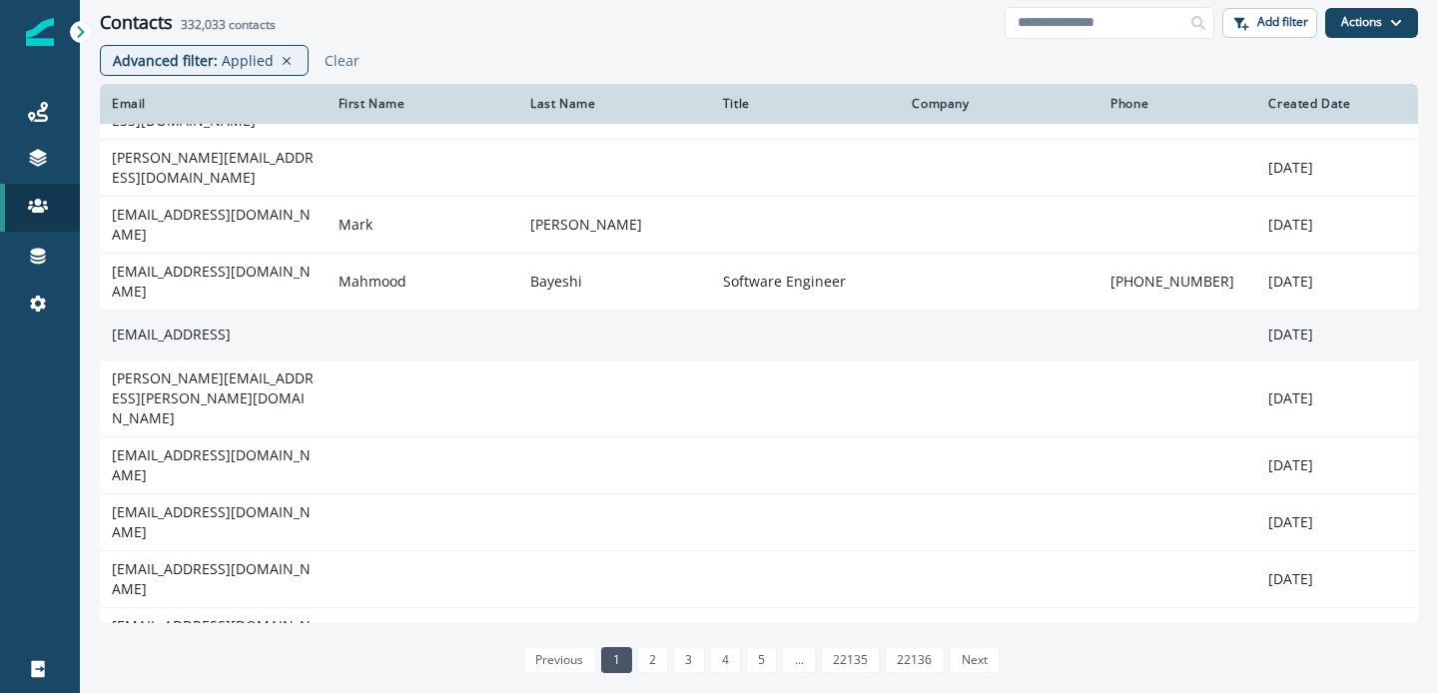
click at [275, 322] on td "[EMAIL_ADDRESS]" at bounding box center [213, 335] width 227 height 50
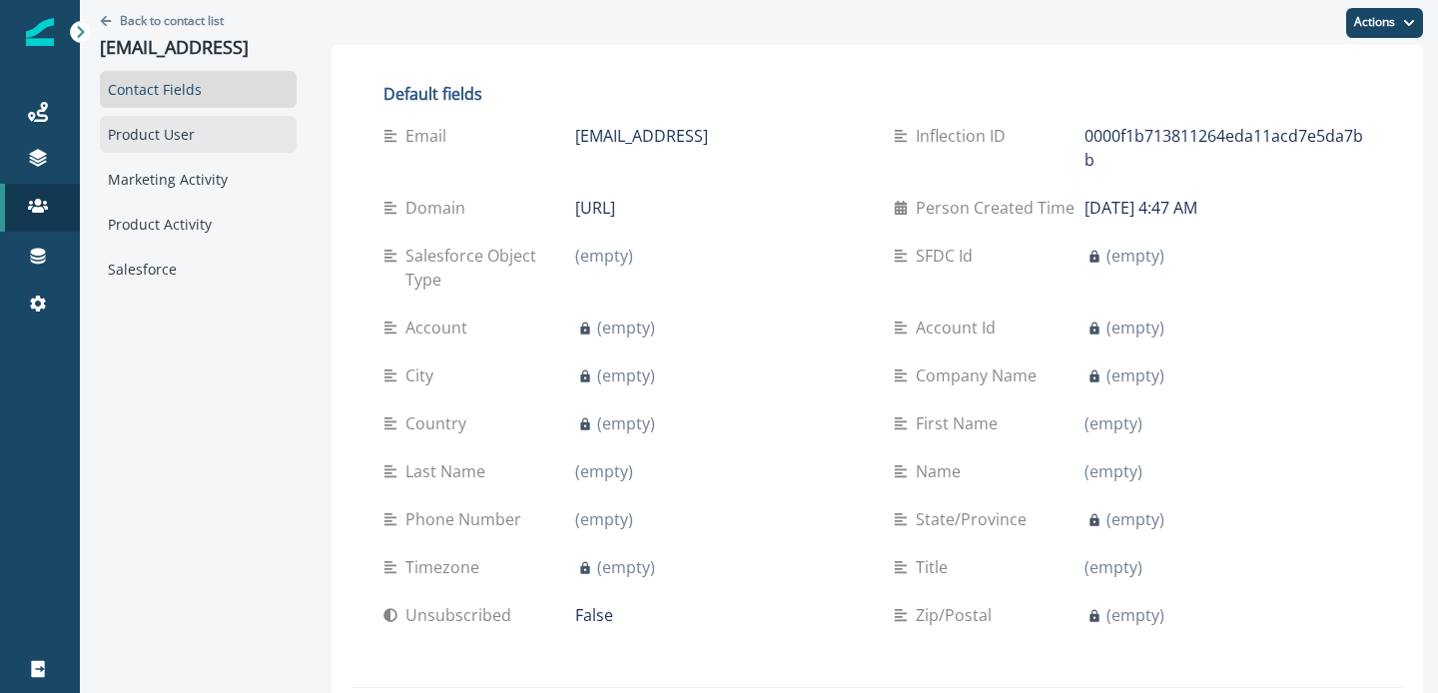
click at [196, 136] on div "Product User" at bounding box center [198, 134] width 197 height 37
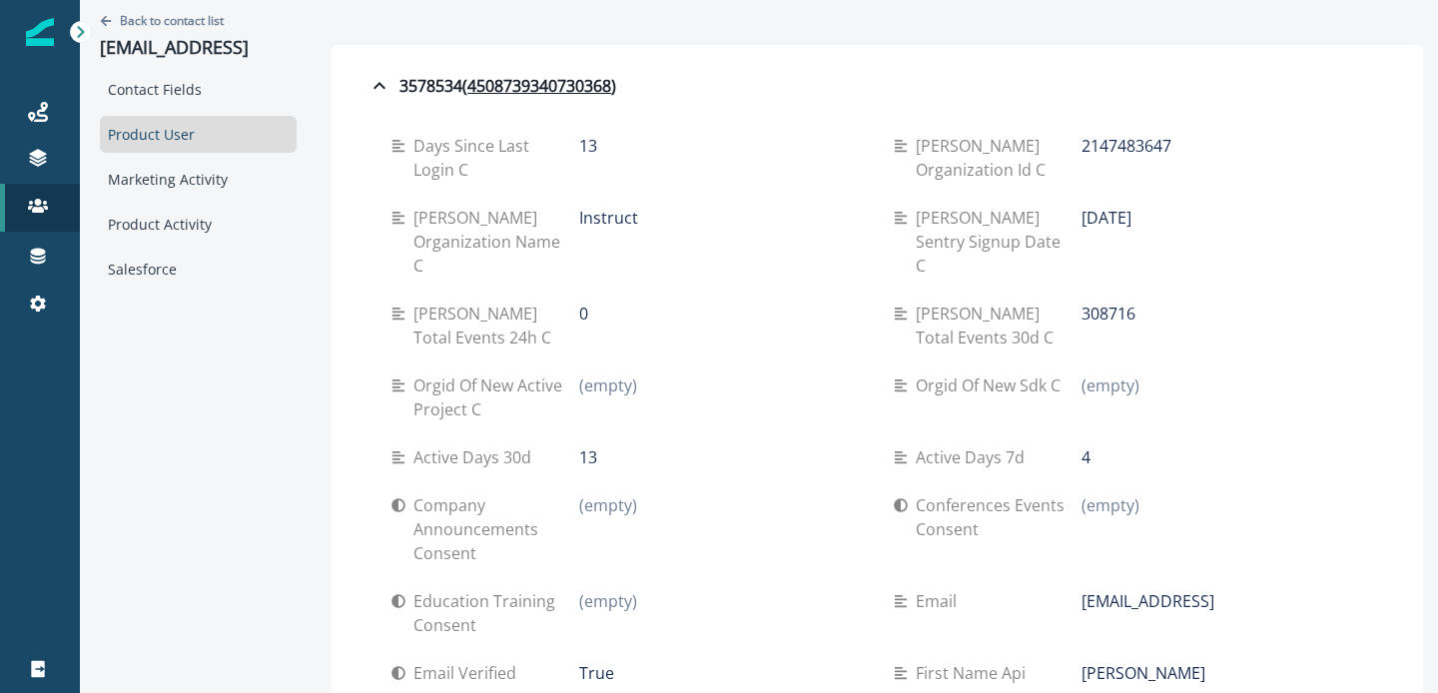
scroll to position [8, 0]
